Goal: Information Seeking & Learning: Learn about a topic

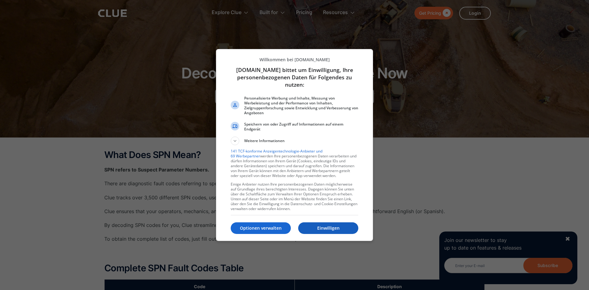
click at [316, 227] on p "Einwilligen" at bounding box center [328, 228] width 60 height 6
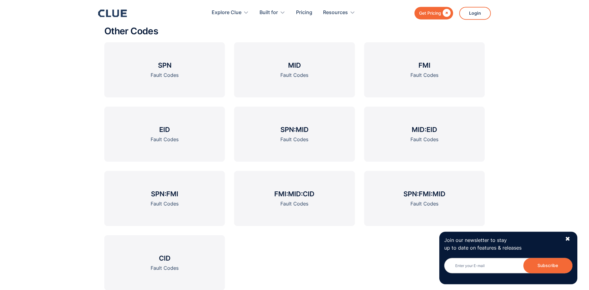
scroll to position [763, 0]
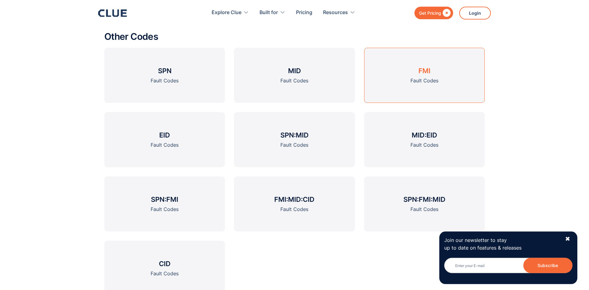
click at [427, 72] on h3 "FMI" at bounding box center [424, 70] width 12 height 9
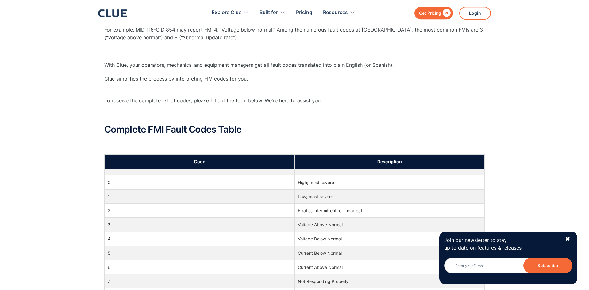
scroll to position [206, 0]
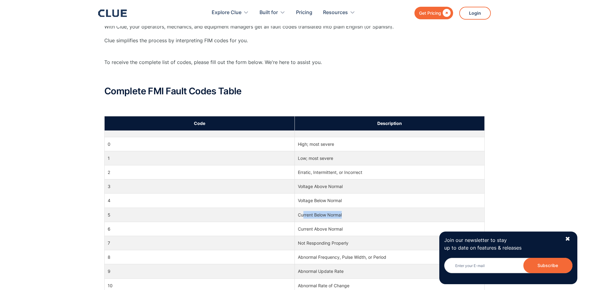
drag, startPoint x: 303, startPoint y: 215, endPoint x: 344, endPoint y: 211, distance: 41.3
click at [344, 211] on td "Current Below Normal" at bounding box center [389, 215] width 190 height 14
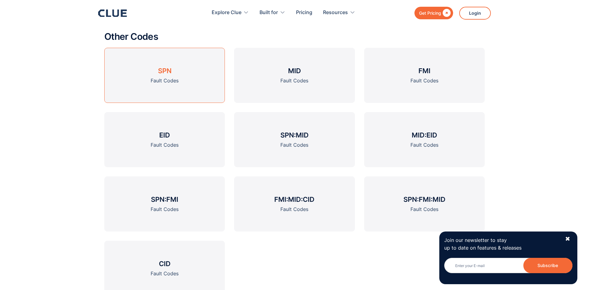
scroll to position [763, 0]
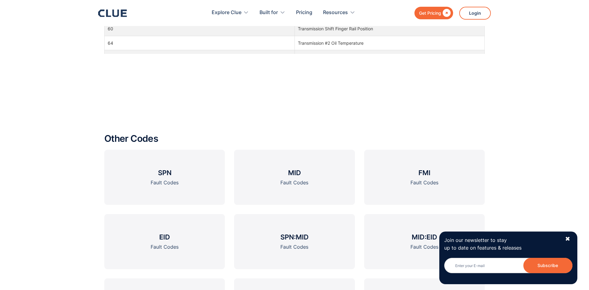
scroll to position [552, 0]
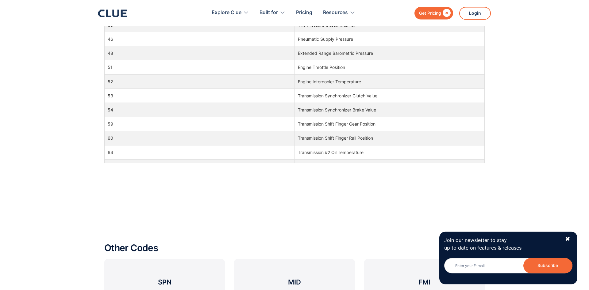
click at [375, 144] on td "Transmission Shift Finger Rail Position" at bounding box center [389, 138] width 190 height 14
